Goal: Task Accomplishment & Management: Use online tool/utility

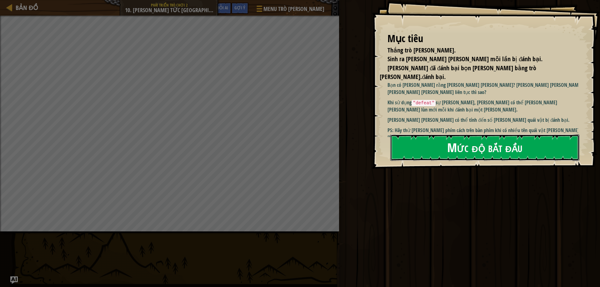
click at [299, 152] on font "Mức độ bắt đầu" at bounding box center [484, 147] width 75 height 17
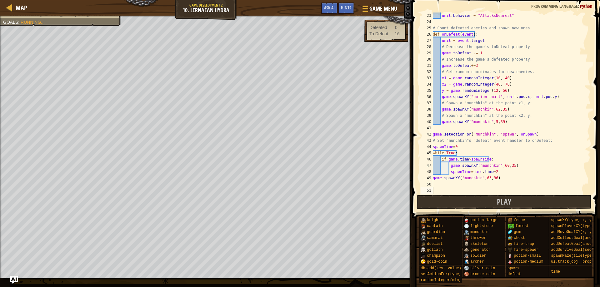
scroll to position [137, 0]
click at [299, 202] on button "Play" at bounding box center [503, 202] width 175 height 14
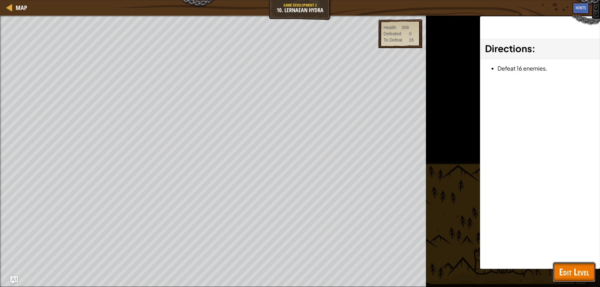
click at [299, 275] on span "Edit Level" at bounding box center [574, 272] width 30 height 13
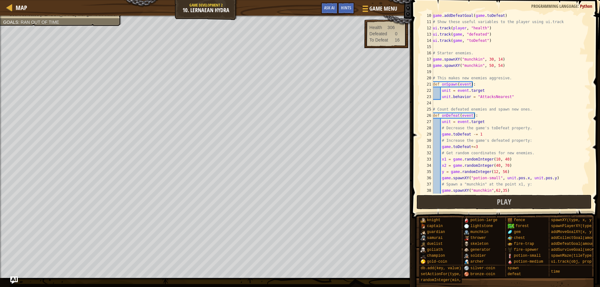
scroll to position [56, 0]
click at [299, 147] on div "game . addDefeatGoal ( game . toDefeat ) # Show these useful variables to the p…" at bounding box center [508, 109] width 154 height 194
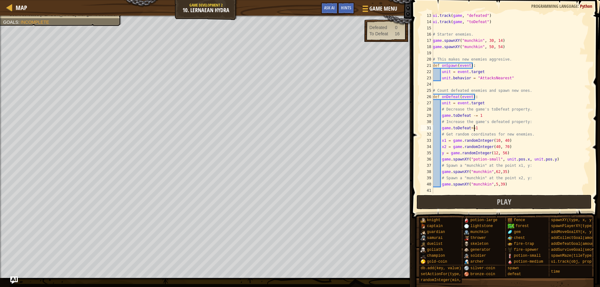
scroll to position [75, 0]
click at [299, 128] on div "ui . track ( game , "defeated" ) ui . track ( game , "toDefeat" ) # Starter ene…" at bounding box center [508, 109] width 154 height 194
click at [299, 127] on div "ui . track ( game , "defeated" ) ui . track ( game , "toDefeat" ) # Starter ene…" at bounding box center [508, 109] width 154 height 194
drag, startPoint x: 478, startPoint y: 128, endPoint x: 442, endPoint y: 127, distance: 35.9
click at [299, 127] on div "ui . track ( game , "defeated" ) ui . track ( game , "toDefeat" ) # Starter ene…" at bounding box center [508, 109] width 154 height 194
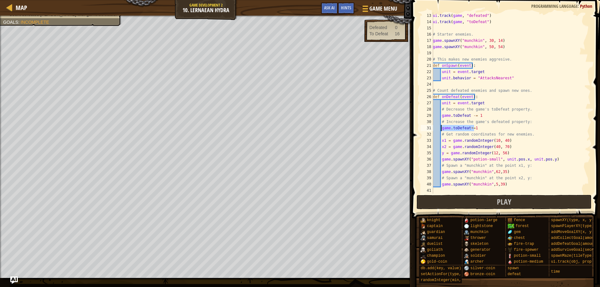
click at [299, 129] on div "ui . track ( game , "defeated" ) ui . track ( game , "toDefeat" ) # Starter ene…" at bounding box center [508, 102] width 154 height 181
click at [299, 129] on div "ui . track ( game , "defeated" ) ui . track ( game , "toDefeat" ) # Starter ene…" at bounding box center [508, 109] width 154 height 194
click at [299, 128] on div "ui . track ( game , "defeated" ) ui . track ( game , "toDefeat" ) # Starter ene…" at bounding box center [508, 109] width 154 height 194
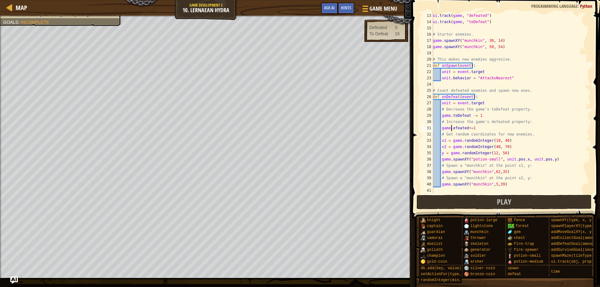
scroll to position [3, 2]
click at [299, 127] on div "ui . track ( game , "defeated" ) ui . track ( game , "toDefeat" ) # Starter ene…" at bounding box center [508, 109] width 154 height 194
drag, startPoint x: 489, startPoint y: 172, endPoint x: 494, endPoint y: 172, distance: 5.0
click at [299, 172] on div "ui . track ( game , "defeated" ) ui . track ( game , "toDefeat" ) # Starter ene…" at bounding box center [508, 109] width 154 height 194
drag, startPoint x: 490, startPoint y: 172, endPoint x: 494, endPoint y: 172, distance: 4.1
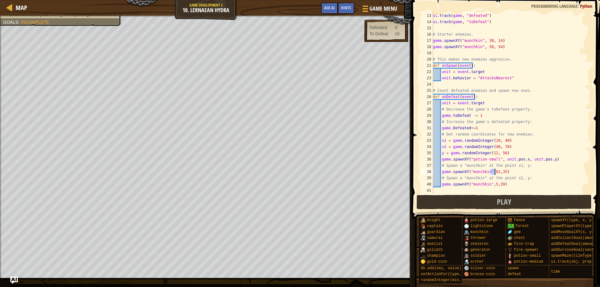
click at [299, 172] on div "ui . track ( game , "defeated" ) ui . track ( game , "toDefeat" ) # Starter ene…" at bounding box center [508, 109] width 154 height 194
click at [299, 170] on div "ui . track ( game , "defeated" ) ui . track ( game , "toDefeat" ) # Starter ene…" at bounding box center [508, 109] width 154 height 194
type textarea "g"
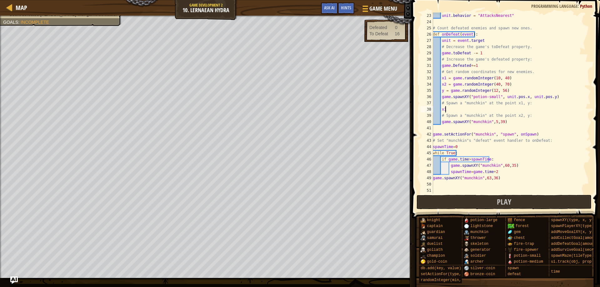
scroll to position [3, 1]
type textarea "x"
click at [299, 111] on div "unit . behavior = "AttacksNearest" # Count defeated enemies and spawn new ones.…" at bounding box center [508, 109] width 154 height 194
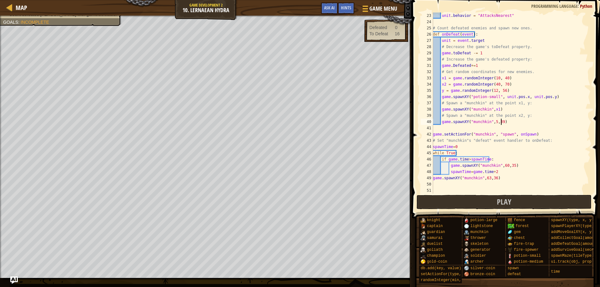
click at [299, 122] on div "unit . behavior = "AttacksNearest" # Count defeated enemies and spawn new ones.…" at bounding box center [508, 109] width 154 height 194
click at [299, 109] on div "unit . behavior = "AttacksNearest" # Count defeated enemies and spawn new ones.…" at bounding box center [508, 109] width 154 height 194
click at [299, 123] on div "unit . behavior = "AttacksNearest" # Count defeated enemies and spawn new ones.…" at bounding box center [508, 109] width 154 height 194
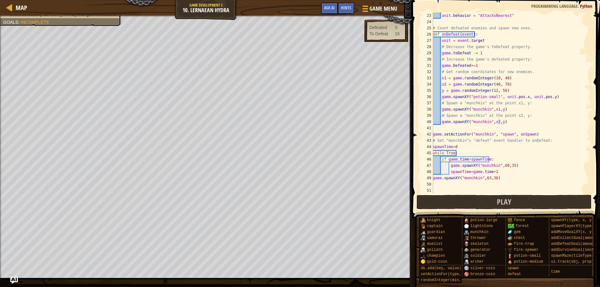
click at [299, 176] on div "unit . behavior = "AttacksNearest" # Count defeated enemies and spawn new ones.…" at bounding box center [508, 109] width 154 height 194
click at [299, 172] on div "unit . behavior = "AttacksNearest" # Count defeated enemies and spawn new ones.…" at bounding box center [508, 109] width 154 height 194
click at [299, 181] on div "unit . behavior = "AttacksNearest" # Count defeated enemies and spawn new ones.…" at bounding box center [508, 109] width 154 height 194
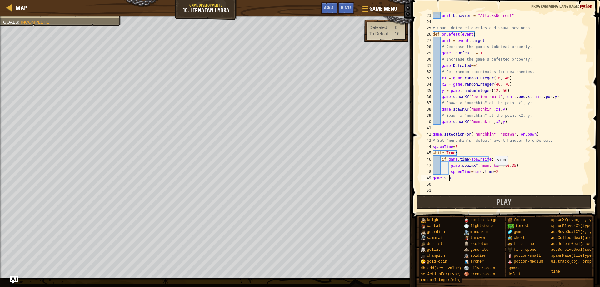
scroll to position [3, 0]
type textarea "g"
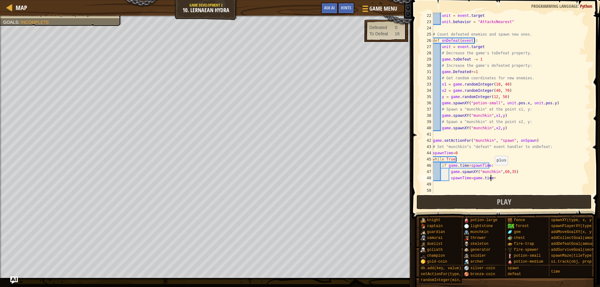
scroll to position [3, 0]
type textarea "s"
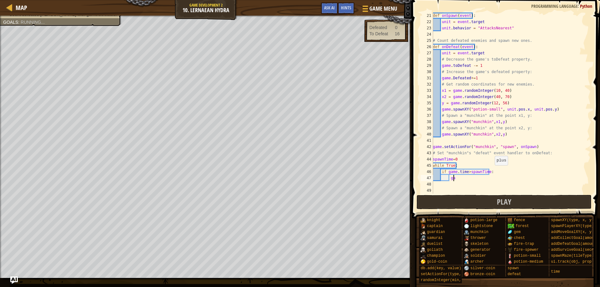
type textarea "g"
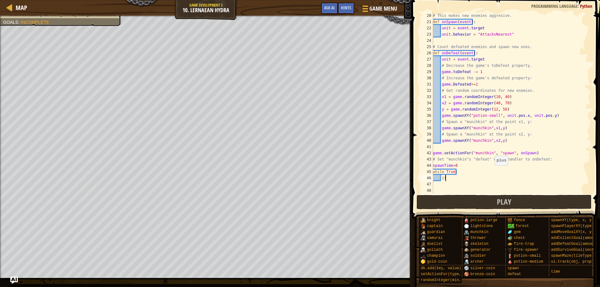
type textarea "i"
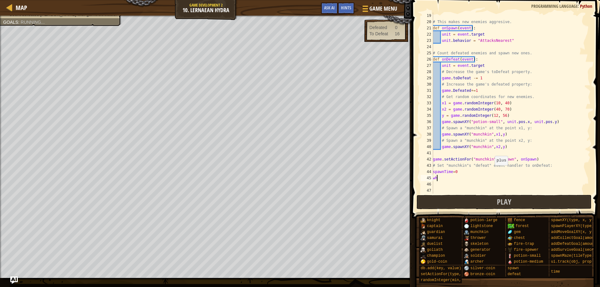
type textarea "w"
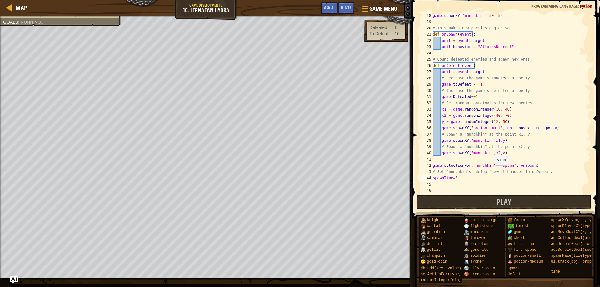
scroll to position [106, 0]
type textarea "s"
click at [299, 200] on button "Play" at bounding box center [503, 202] width 175 height 14
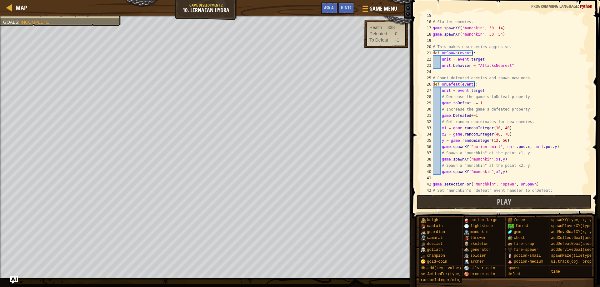
scroll to position [106, 0]
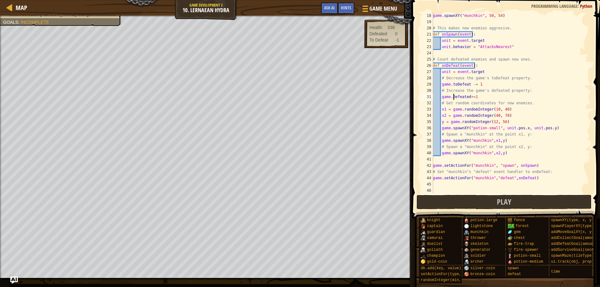
click at [299, 96] on div "game . spawnXY ( "munchkin" , 50 , 54 ) # This makes new enemies aggresive. def…" at bounding box center [508, 109] width 154 height 194
click at [299, 95] on div "game . spawnXY ( "munchkin" , 50 , 54 ) # This makes new enemies aggresive. def…" at bounding box center [508, 109] width 154 height 194
click at [299, 94] on div "game . spawnXY ( "munchkin" , 50 , 54 ) # This makes new enemies aggresive. def…" at bounding box center [508, 109] width 154 height 194
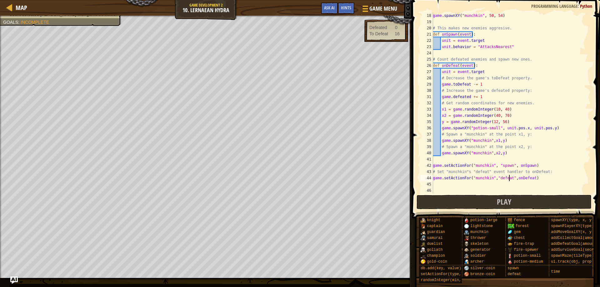
click at [299, 178] on div "game . spawnXY ( "munchkin" , 50 , 54 ) # This makes new enemies aggresive. def…" at bounding box center [508, 109] width 154 height 194
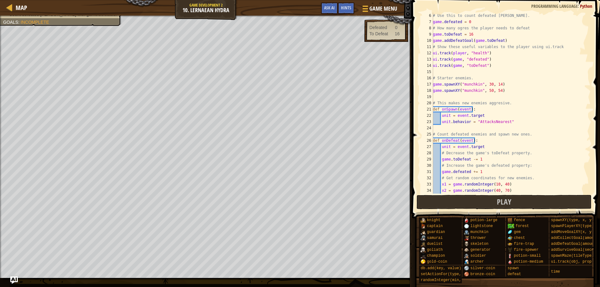
scroll to position [0, 0]
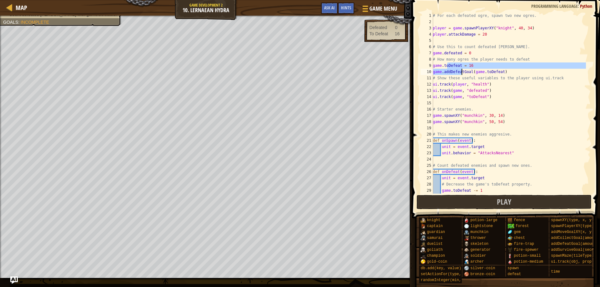
drag, startPoint x: 446, startPoint y: 66, endPoint x: 462, endPoint y: 69, distance: 15.6
click at [299, 69] on div "# For each defeated ogre, spawn two new ogres. player = game . spawnPlayerXY ( …" at bounding box center [508, 109] width 154 height 194
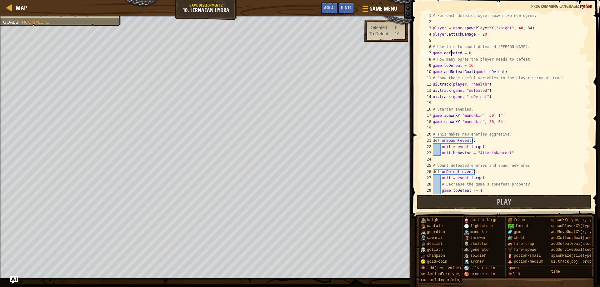
click at [299, 52] on div "# For each defeated ogre, spawn two new ogres. player = game . spawnPlayerXY ( …" at bounding box center [508, 109] width 154 height 194
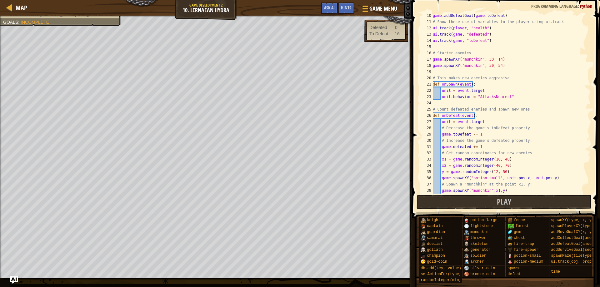
scroll to position [75, 0]
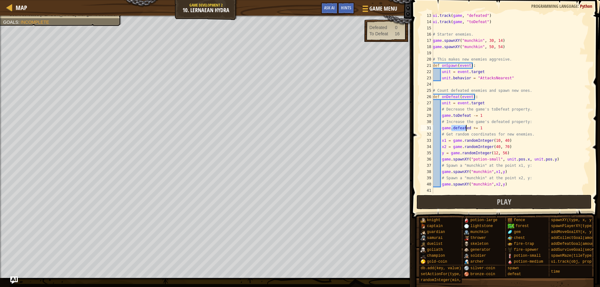
drag, startPoint x: 452, startPoint y: 127, endPoint x: 466, endPoint y: 126, distance: 14.7
click at [299, 126] on div "ui . track ( game , "defeated" ) ui . track ( game , "toDefeat" ) # Starter ene…" at bounding box center [508, 109] width 154 height 194
click at [299, 124] on div "ui . track ( game , "defeated" ) ui . track ( game , "toDefeat" ) # Starter ene…" at bounding box center [508, 109] width 154 height 194
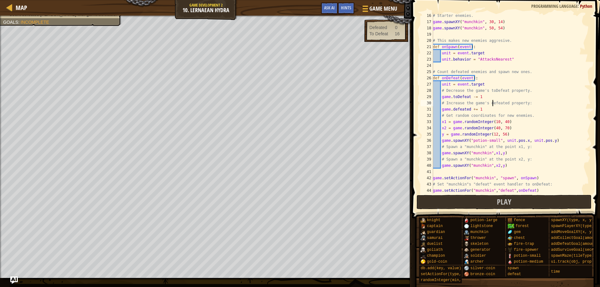
scroll to position [106, 0]
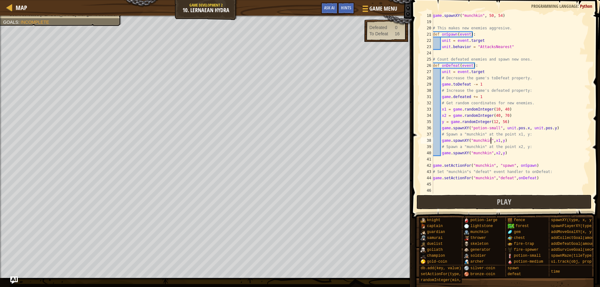
click at [299, 140] on div "game . spawnXY ( "munchkin" , 50 , 54 ) # This makes new enemies aggresive. def…" at bounding box center [508, 109] width 154 height 194
drag, startPoint x: 502, startPoint y: 139, endPoint x: 438, endPoint y: 140, distance: 64.4
click at [299, 140] on div "game . spawnXY ( "munchkin" , 50 , 54 ) # This makes new enemies aggresive. def…" at bounding box center [508, 109] width 154 height 194
paste textarea
click at [299, 139] on div "game . spawnXY ( "munchkin" , 50 , 54 ) # This makes new enemies aggresive. def…" at bounding box center [508, 102] width 154 height 181
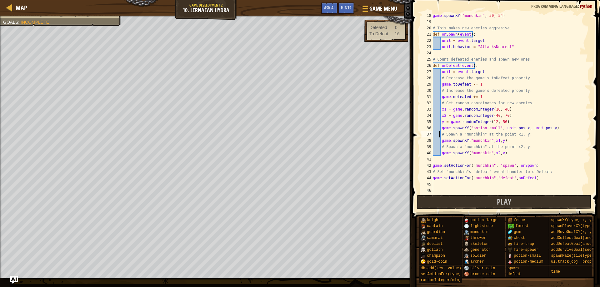
click at [299, 137] on div "game . spawnXY ( "munchkin" , 50 , 54 ) # This makes new enemies aggresive. def…" at bounding box center [508, 109] width 154 height 194
click at [299, 153] on div "game . spawnXY ( "munchkin" , 50 , 54 ) # This makes new enemies aggresive. def…" at bounding box center [508, 109] width 154 height 194
drag, startPoint x: 447, startPoint y: 151, endPoint x: 453, endPoint y: 152, distance: 5.7
click at [299, 151] on div "game . spawnXY ( "munchkin" , 50 , 54 ) # This makes new enemies aggresive. def…" at bounding box center [508, 109] width 154 height 194
click at [299, 156] on div "game . spawnXY ( "munchkin" , 50 , 54 ) # This makes new enemies aggresive. def…" at bounding box center [508, 109] width 154 height 194
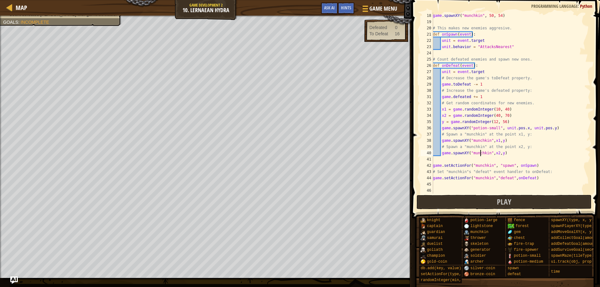
click at [299, 156] on div "game . spawnXY ( "munchkin" , 50 , 54 ) # This makes new enemies aggresive. def…" at bounding box center [508, 109] width 154 height 194
click at [299, 80] on span at bounding box center [506, 100] width 193 height 237
click at [299, 177] on div "game . spawnXY ( "munchkin" , 50 , 54 ) # This makes new enemies aggresive. def…" at bounding box center [508, 109] width 154 height 194
click at [299, 179] on div "game . spawnXY ( "munchkin" , 50 , 54 ) # This makes new enemies aggresive. def…" at bounding box center [508, 109] width 154 height 194
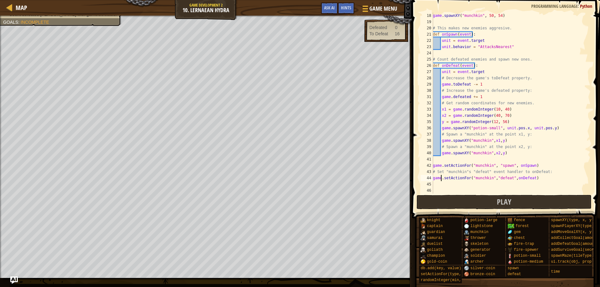
click at [299, 179] on div "game . spawnXY ( "munchkin" , 50 , 54 ) # This makes new enemies aggresive. def…" at bounding box center [508, 109] width 154 height 194
click at [299, 176] on div "game . spawnXY ( "munchkin" , 50 , 54 ) # This makes new enemies aggresive. def…" at bounding box center [508, 109] width 154 height 194
click at [299, 180] on div "game . spawnXY ( "munchkin" , 50 , 54 ) # This makes new enemies aggresive. def…" at bounding box center [508, 109] width 154 height 194
click at [299, 179] on div "game . spawnXY ( "munchkin" , 50 , 54 ) # This makes new enemies aggresive. def…" at bounding box center [508, 109] width 154 height 194
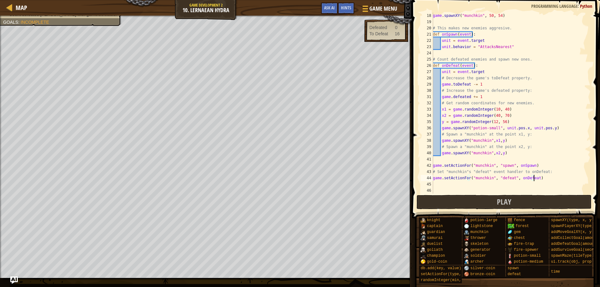
click at [299, 133] on div "game . spawnXY ( "munchkin" , 50 , 54 ) # This makes new enemies aggresive. def…" at bounding box center [508, 109] width 154 height 194
click at [299, 122] on div "game . spawnXY ( "munchkin" , 50 , 54 ) # This makes new enemies aggresive. def…" at bounding box center [508, 109] width 154 height 194
click at [299, 100] on div "game . spawnXY ( "munchkin" , 50 , 54 ) # This makes new enemies aggresive. def…" at bounding box center [508, 109] width 154 height 194
type textarea "game.defeated += 1"
click at [299, 203] on button "Play" at bounding box center [503, 202] width 175 height 14
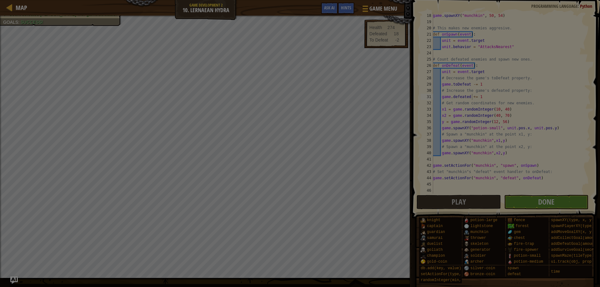
click at [0, 0] on div "Loading..." at bounding box center [0, 0] width 0 height 0
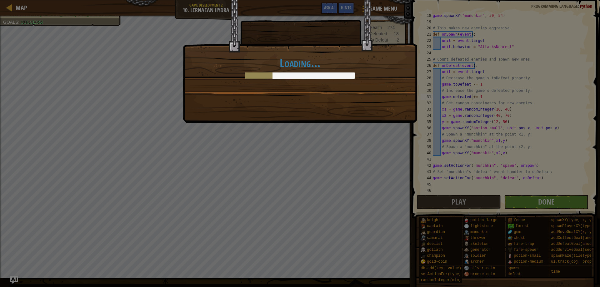
click at [219, 113] on div "Loading..." at bounding box center [300, 61] width 234 height 123
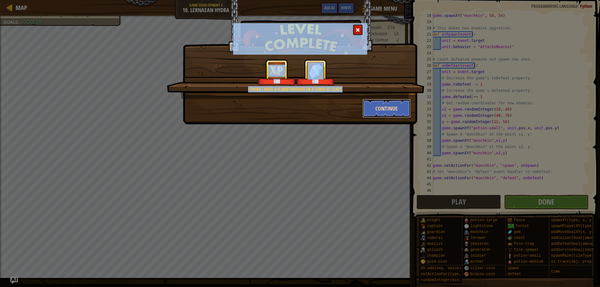
click at [299, 107] on button "Continue" at bounding box center [386, 108] width 48 height 19
click at [271, 180] on div "I think I need a flamethrower or a torch at least. +30 +30 Continue" at bounding box center [300, 143] width 600 height 287
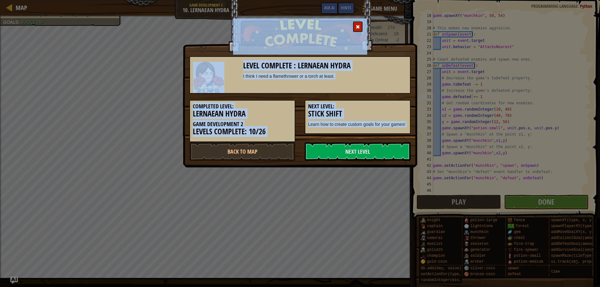
click at [299, 98] on div "Next Level: Stick Shift Learn how to create custom goals for your games!" at bounding box center [357, 114] width 115 height 40
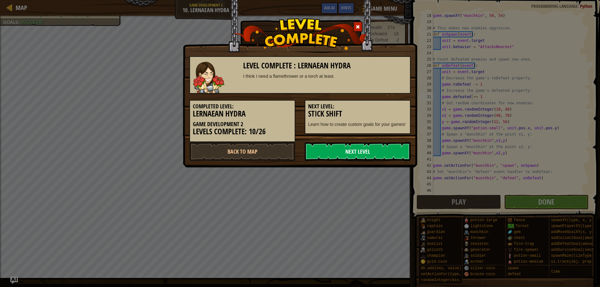
click at [299, 152] on link "Next Level" at bounding box center [358, 151] width 106 height 19
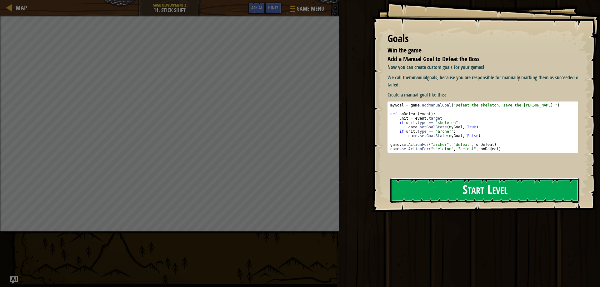
click at [299, 192] on button "Start Level" at bounding box center [484, 190] width 189 height 25
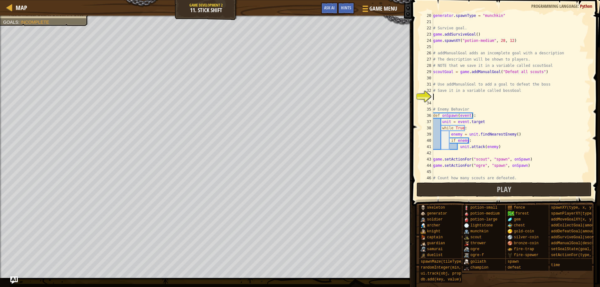
scroll to position [100, 0]
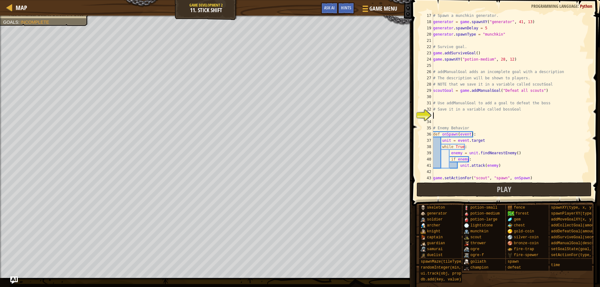
drag, startPoint x: 445, startPoint y: 116, endPoint x: 456, endPoint y: 116, distance: 11.6
click at [299, 116] on div "# Spawn a munchkin generator. generator = game . spawnXY ( "generator" , 41 , 1…" at bounding box center [509, 102] width 154 height 181
click at [299, 114] on div "# Spawn a munchkin generator. generator = game . spawnXY ( "generator" , 41 , 1…" at bounding box center [509, 102] width 154 height 181
type textarea "a"
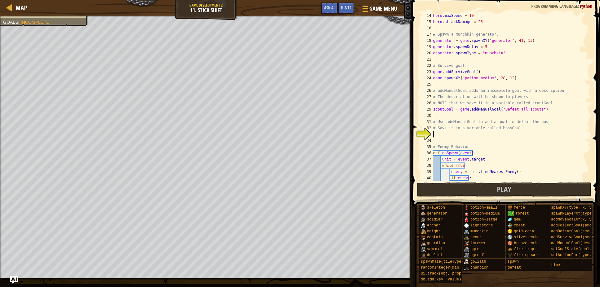
scroll to position [100, 0]
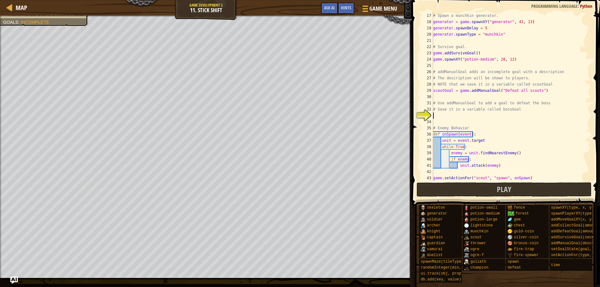
click at [299, 117] on div "# Spawn a munchkin generator. generator = game . spawnXY ( "generator" , 41 , 1…" at bounding box center [509, 102] width 154 height 181
type textarea "bossGoal=game.addManualGoal()"
click at [299, 116] on div "# Spawn a munchkin generator. generator = game . spawnXY ( "generator" , 41 , 1…" at bounding box center [509, 102] width 154 height 181
click at [299, 121] on div "# Spawn a munchkin generator. generator = game . spawnXY ( "generator" , 41 , 1…" at bounding box center [509, 102] width 154 height 181
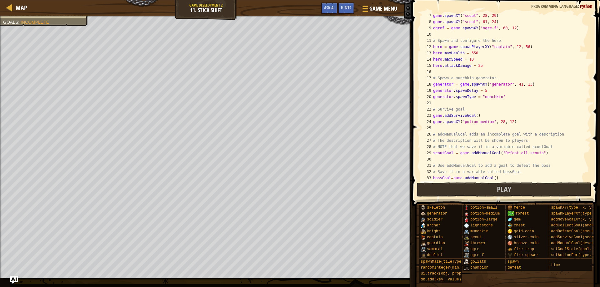
scroll to position [37, 0]
click at [299, 159] on div "game . spawnXY ( "scout" , 28 , 29 ) game . spawnXY ( "scout" , 61 , 24 ) ogref…" at bounding box center [509, 102] width 154 height 181
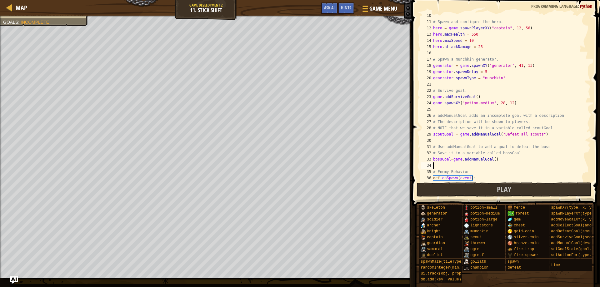
click at [299, 168] on div "# Spawn and configure the hero. hero = game . spawnPlayerXY ( "captain" , 12 , …" at bounding box center [509, 102] width 154 height 181
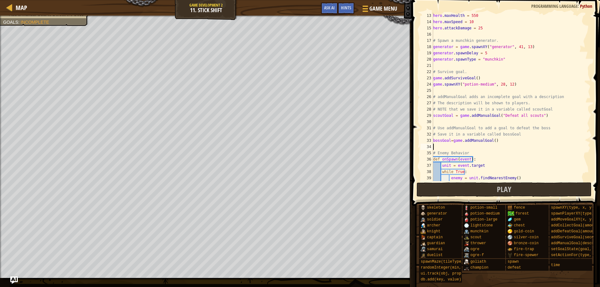
scroll to position [75, 0]
click at [299, 147] on div "hero . maxHealth = 550 hero . maxSpeed = 10 hero . attackDamage = 25 # Spawn a …" at bounding box center [509, 102] width 154 height 181
paste textarea "Defeat the big boss!"
type textarea "D"
click at [299, 141] on div "hero . maxHealth = 550 hero . maxSpeed = 10 hero . attackDamage = 25 # Spawn a …" at bounding box center [509, 102] width 154 height 181
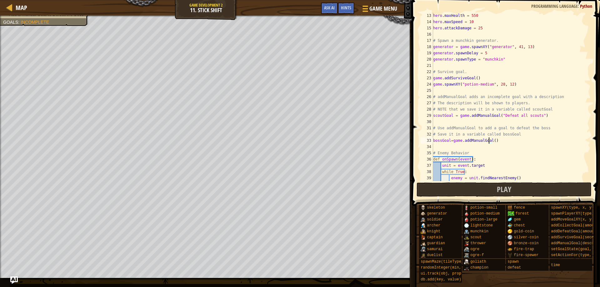
click at [299, 139] on div "hero . maxHealth = 550 hero . maxSpeed = 10 hero . attackDamage = 25 # Spawn a …" at bounding box center [509, 102] width 154 height 181
paste textarea "Defeat the big boss!"
click at [299, 142] on div "hero . maxHealth = 550 hero . maxSpeed = 10 hero . attackDamage = 25 # Spawn a …" at bounding box center [509, 102] width 154 height 181
click at [299, 141] on div "hero . maxHealth = 550 hero . maxSpeed = 10 hero . attackDamage = 25 # Spawn a …" at bounding box center [509, 102] width 154 height 181
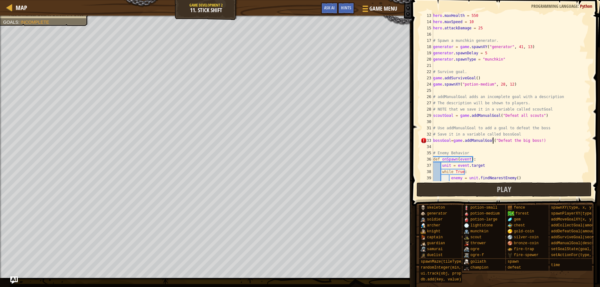
click at [299, 141] on div "hero . maxHealth = 550 hero . maxSpeed = 10 hero . attackDamage = 25 # Spawn a …" at bounding box center [509, 102] width 154 height 181
click at [299, 140] on div "hero . maxHealth = 550 hero . maxSpeed = 10 hero . attackDamage = 25 # Spawn a …" at bounding box center [509, 102] width 154 height 181
type textarea "bossGoal=game.addManualGoal("Defeat the big boss!")"
click at [299, 143] on div "hero . maxHealth = 550 hero . maxSpeed = 10 hero . attackDamage = 25 # Spawn a …" at bounding box center [509, 102] width 154 height 181
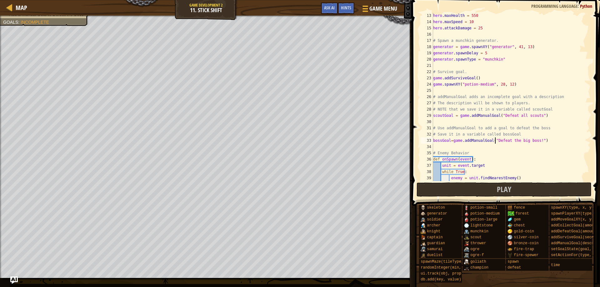
click at [299, 143] on div "hero . maxHealth = 550 hero . maxSpeed = 10 hero . attackDamage = 25 # Spawn a …" at bounding box center [509, 102] width 154 height 181
click at [299, 147] on div "hero . maxHealth = 550 hero . maxSpeed = 10 hero . attackDamage = 25 # Spawn a …" at bounding box center [509, 102] width 154 height 181
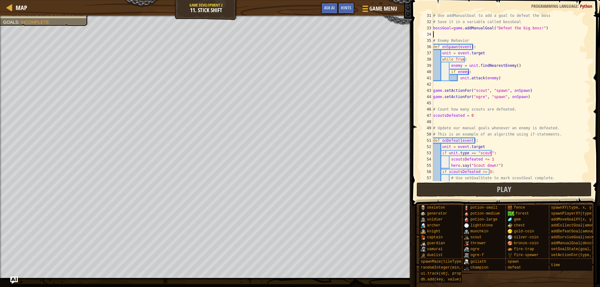
scroll to position [269, 0]
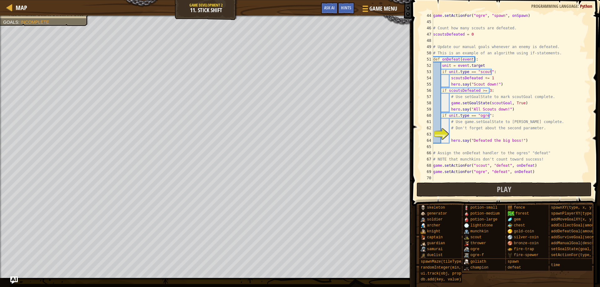
click at [299, 133] on div "game . setActionFor ( "ogre" , "spawn" , onSpawn ) # Count how many scouts are …" at bounding box center [509, 102] width 154 height 181
click at [299, 131] on div "game . setActionFor ( "ogre" , "spawn" , onSpawn ) # Count how many scouts are …" at bounding box center [509, 102] width 154 height 181
click at [299, 133] on div "game . setActionFor ( "ogre" , "spawn" , onSpawn ) # Count how many scouts are …" at bounding box center [509, 102] width 154 height 181
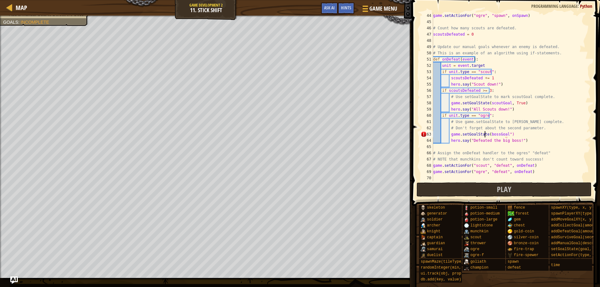
click at [299, 134] on div "game . setActionFor ( "ogre" , "spawn" , onSpawn ) # Count how many scouts are …" at bounding box center [509, 102] width 154 height 181
type textarea "game.setGoalState(bossGoal)"
click at [299, 134] on div "game . setActionFor ( "ogre" , "spawn" , onSpawn ) # Count how many scouts are …" at bounding box center [509, 102] width 154 height 181
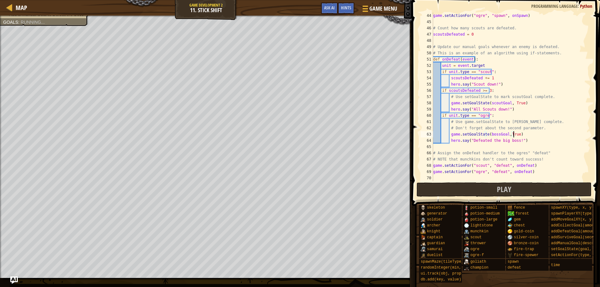
scroll to position [3, 7]
type textarea "game.setGoalState(bossGoal,[PERSON_NAME])"
click at [299, 191] on button "Play" at bounding box center [503, 189] width 175 height 14
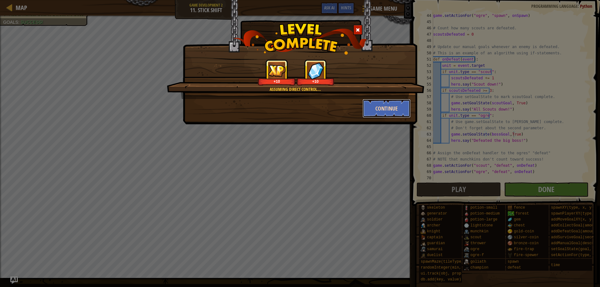
click at [299, 111] on button "Continue" at bounding box center [386, 108] width 48 height 19
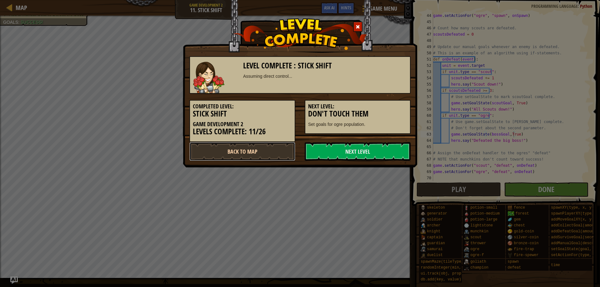
click at [261, 153] on link "Back to Map" at bounding box center [242, 151] width 106 height 19
